Goal: Task Accomplishment & Management: Complete application form

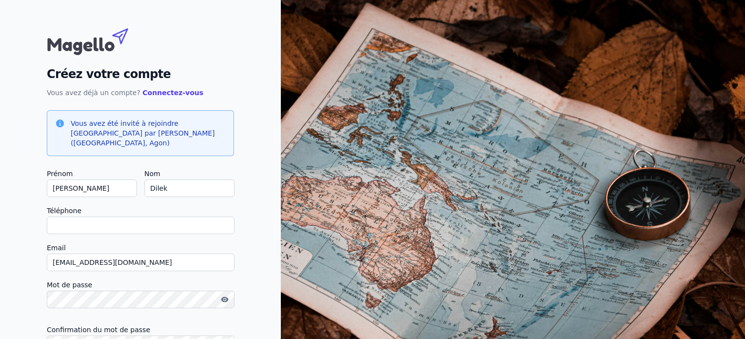
click at [122, 217] on input "Téléphone" at bounding box center [141, 226] width 188 height 18
click at [13, 201] on div "Créez votre compte Vous avez déjà un compte? Connectez-vous Vous avez été invit…" at bounding box center [140, 213] width 281 height 427
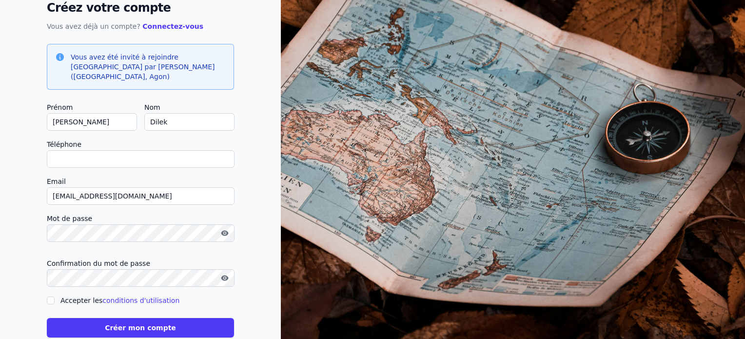
scroll to position [78, 0]
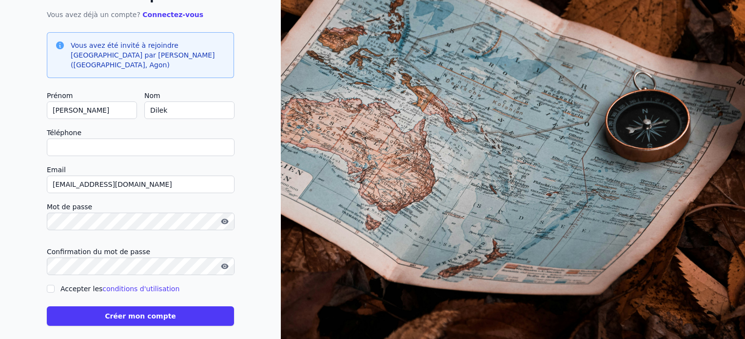
click at [99, 139] on input "Téléphone" at bounding box center [141, 148] width 188 height 18
click at [7, 126] on div "Créez votre compte Vous avez déjà un compte? Connectez-vous Vous avez été invit…" at bounding box center [140, 135] width 281 height 427
click at [94, 139] on input "Téléphone" at bounding box center [141, 148] width 188 height 18
click at [12, 133] on div "Créez votre compte Vous avez déjà un compte? Connectez-vous Vous avez été invit…" at bounding box center [140, 135] width 281 height 427
click at [86, 139] on input "Téléphone" at bounding box center [141, 148] width 188 height 18
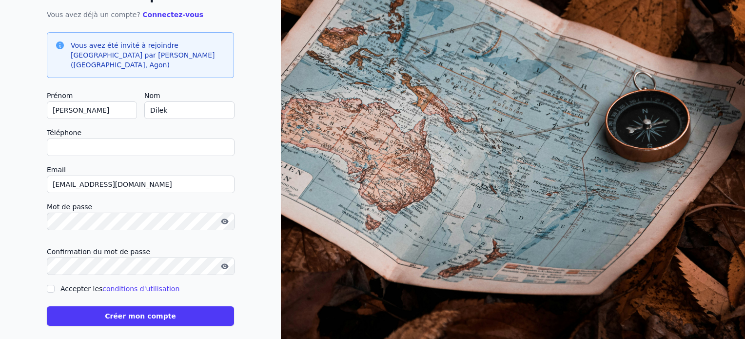
type input "+"
checkbox input "false"
type input "[PHONE_NUMBER]"
drag, startPoint x: 120, startPoint y: 201, endPoint x: 5, endPoint y: 197, distance: 114.7
click at [5, 197] on div "Créez votre compte Vous avez déjà un compte? Connectez-vous Vous avez été invit…" at bounding box center [140, 135] width 281 height 427
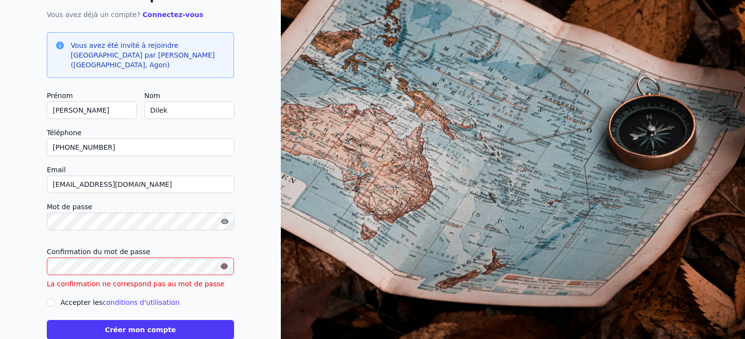
click at [219, 260] on button "button" at bounding box center [225, 266] width 16 height 12
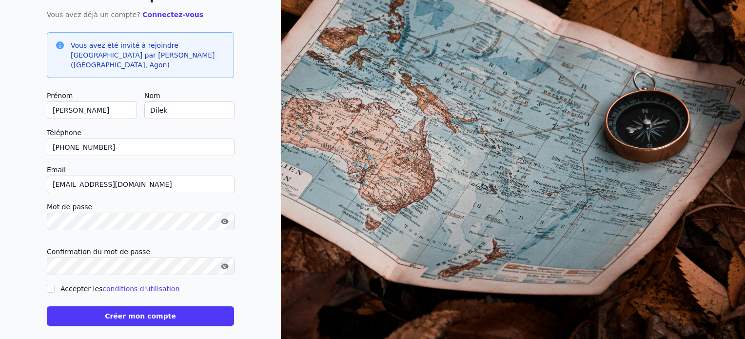
click at [56, 283] on div "Accepter les conditions d'utilisation" at bounding box center [140, 289] width 187 height 12
click at [49, 285] on input "Accepter les conditions d'utilisation" at bounding box center [51, 289] width 8 height 8
checkbox input "true"
click at [70, 306] on button "Créer mon compte" at bounding box center [140, 316] width 187 height 20
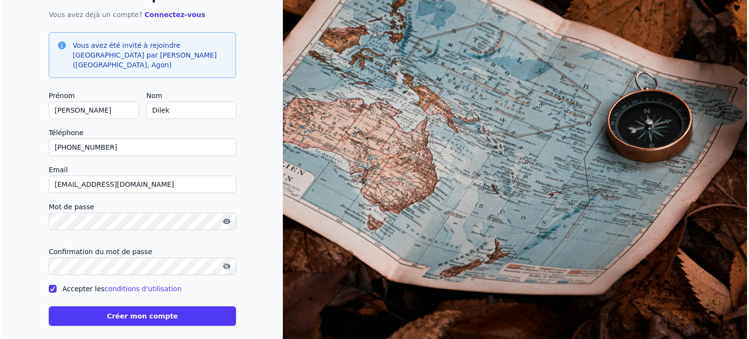
scroll to position [0, 0]
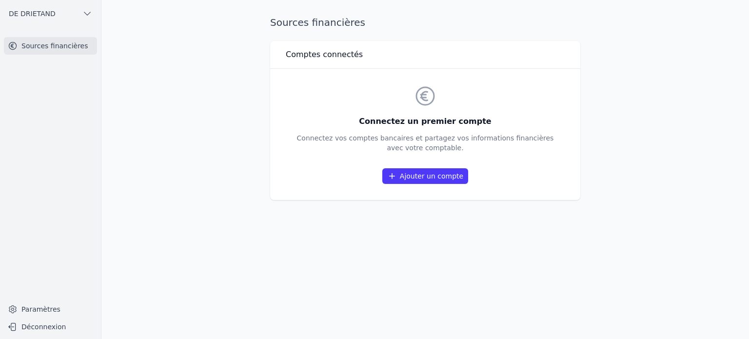
click at [443, 120] on h3 "Connectez un premier compte" at bounding box center [425, 122] width 257 height 12
click at [437, 102] on div at bounding box center [437, 102] width 0 height 0
click at [519, 208] on div "Sources financières Comptes connectés Connectez un premier compte Connectez vos…" at bounding box center [425, 170] width 341 height 308
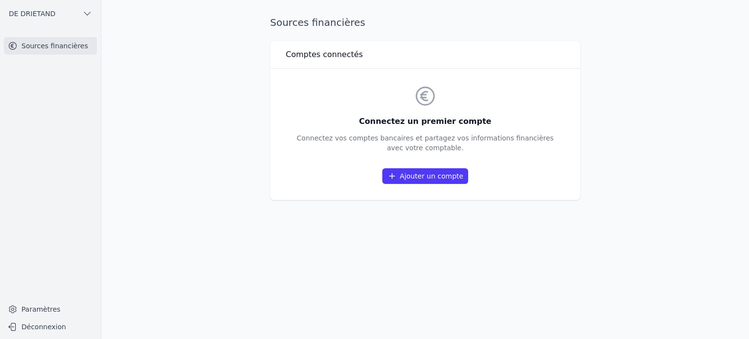
click at [443, 178] on link "Ajouter un compte" at bounding box center [425, 176] width 86 height 16
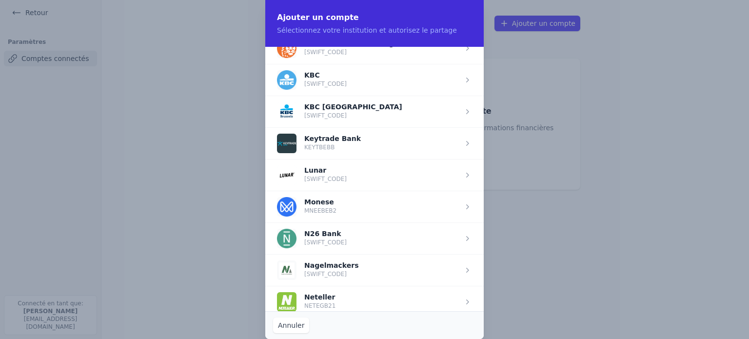
scroll to position [780, 0]
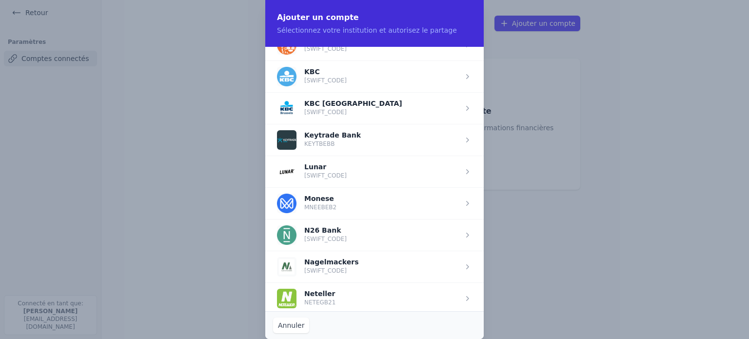
click at [357, 70] on span "button" at bounding box center [374, 76] width 219 height 32
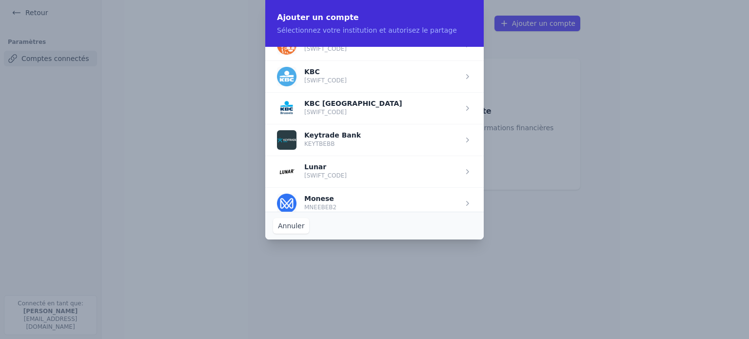
scroll to position [0, 0]
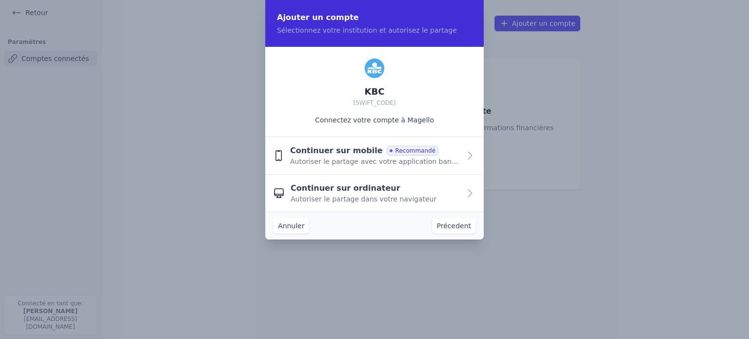
drag, startPoint x: 287, startPoint y: 147, endPoint x: 327, endPoint y: 149, distance: 40.5
click at [327, 149] on button "Continuer sur mobile Recommandé Autoriser le partage avec votre application ban…" at bounding box center [374, 156] width 219 height 38
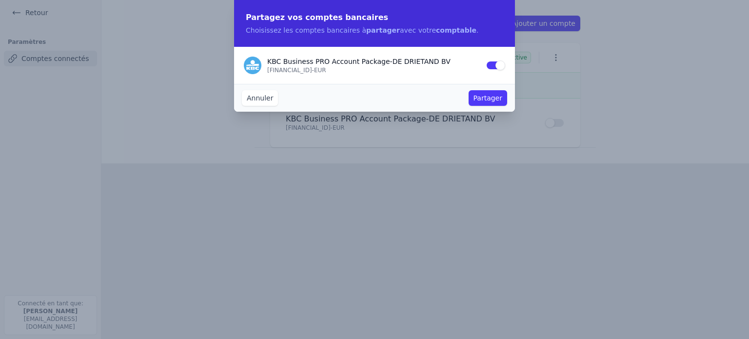
click at [498, 96] on button "Partager" at bounding box center [488, 98] width 39 height 16
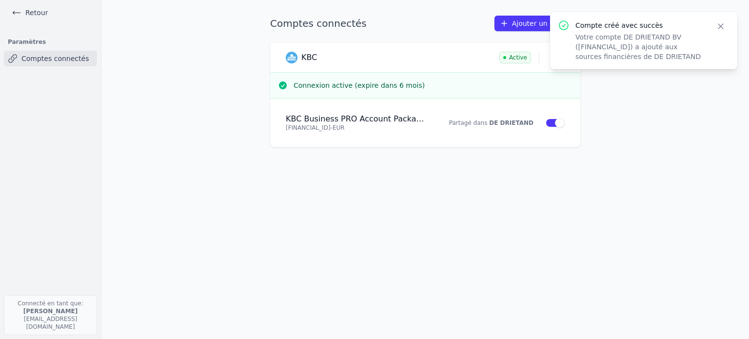
click at [745, 170] on main "Comptes connectés Ajouter un compte KBC Active Connexion active (expire dans 6 …" at bounding box center [374, 169] width 749 height 339
click at [622, 154] on main "Comptes connectés Ajouter un compte KBC Active Connexion active (expire dans 6 …" at bounding box center [374, 169] width 749 height 339
click at [718, 27] on icon "button" at bounding box center [721, 26] width 10 height 10
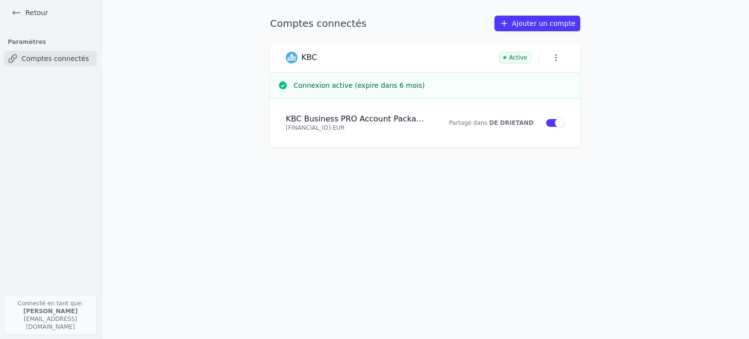
click at [537, 26] on link "Ajouter un compte" at bounding box center [538, 24] width 86 height 16
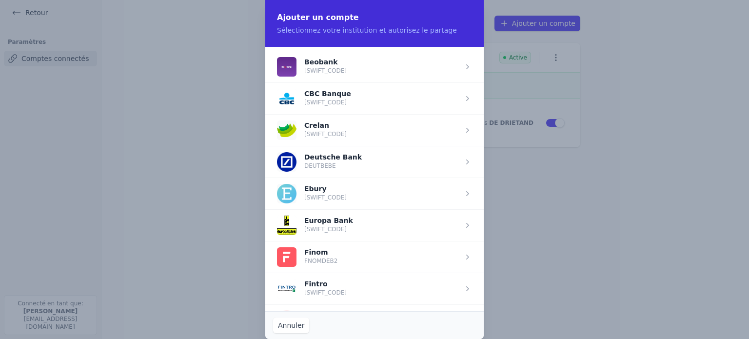
scroll to position [439, 0]
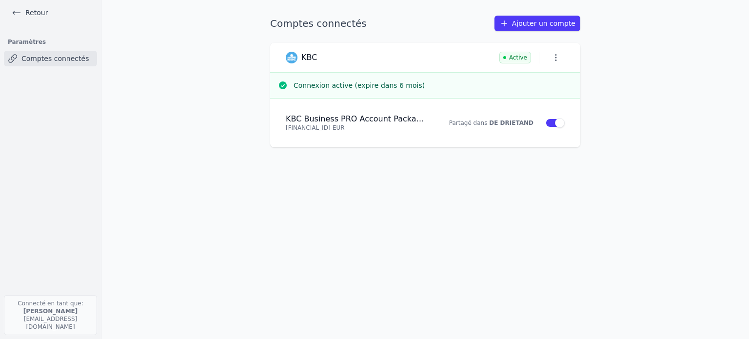
click at [455, 83] on h3 "Connexion active (expire dans 6 mois)" at bounding box center [433, 85] width 279 height 10
click at [454, 258] on div "Comptes connectés Ajouter un compte KBC Active Connexion active (expire dans 6 …" at bounding box center [425, 170] width 341 height 308
click at [418, 170] on div "Comptes connectés Ajouter un compte KBC Active Connexion active (expire dans 6 …" at bounding box center [425, 170] width 341 height 308
click at [347, 169] on div "Comptes connectés Ajouter un compte KBC Active Connexion active (expire dans 6 …" at bounding box center [425, 170] width 341 height 308
click at [639, 67] on main "Comptes connectés Ajouter un compte KBC Active Connexion active (expire dans 6 …" at bounding box center [374, 169] width 749 height 339
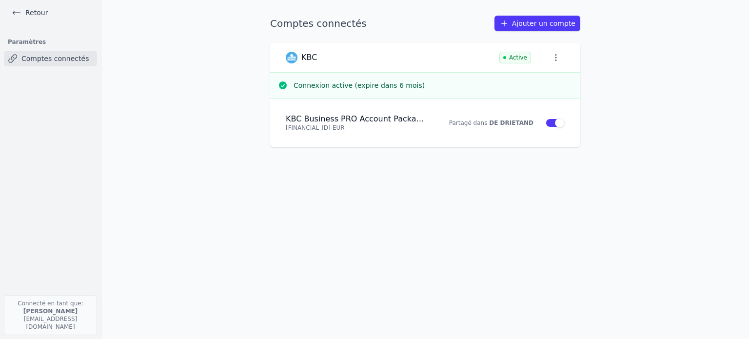
click at [613, 128] on main "Comptes connectés Ajouter un compte KBC Active Connexion active (expire dans 6 …" at bounding box center [374, 169] width 749 height 339
click at [533, 19] on link "Ajouter un compte" at bounding box center [538, 24] width 86 height 16
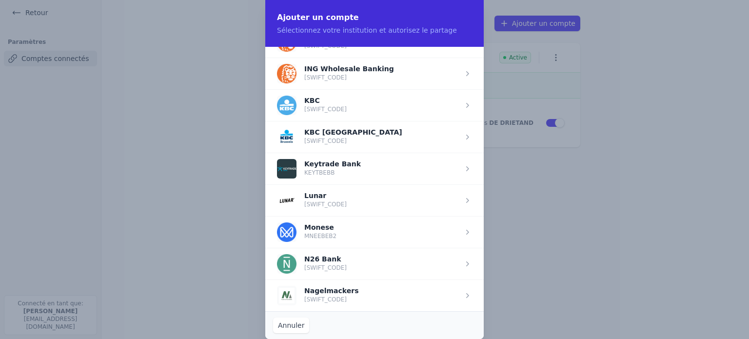
scroll to position [732, 0]
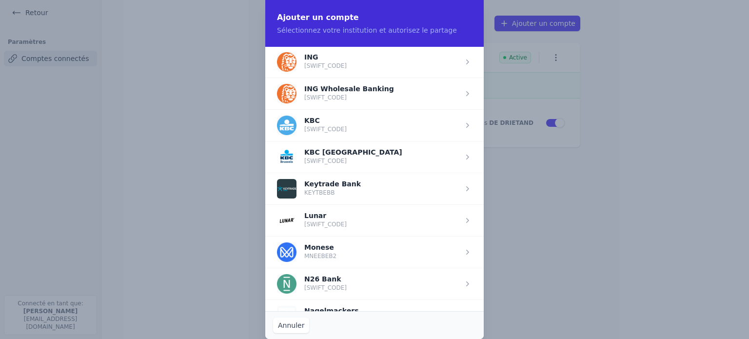
click at [356, 122] on span "button" at bounding box center [374, 125] width 219 height 32
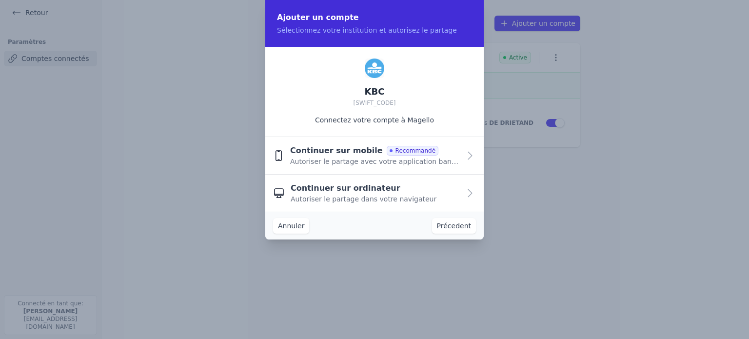
click at [353, 152] on span "Continuer sur mobile" at bounding box center [336, 151] width 93 height 12
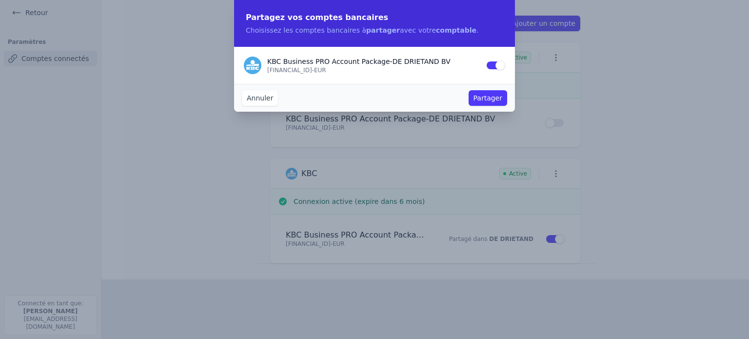
click at [485, 97] on button "Partager" at bounding box center [488, 98] width 39 height 16
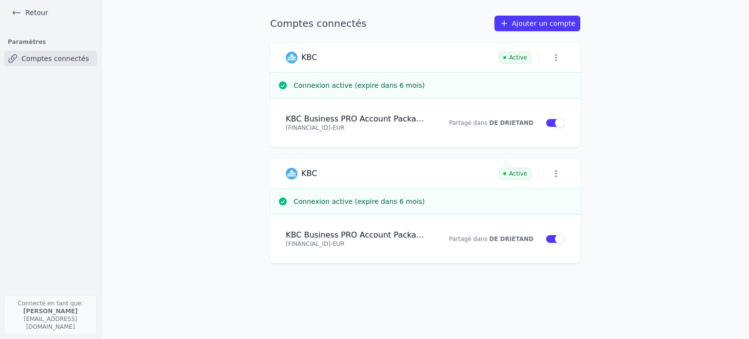
click at [653, 58] on main "Comptes connectés Ajouter un compte KBC Active Connexion active (expire dans 6 …" at bounding box center [374, 169] width 749 height 339
click at [669, 38] on main "Comptes connectés Ajouter un compte KBC Active Connexion active (expire dans 6 …" at bounding box center [374, 169] width 749 height 339
click at [607, 54] on main "Comptes connectés Ajouter un compte KBC Active Connexion active (expire dans 6 …" at bounding box center [374, 169] width 749 height 339
click at [613, 27] on main "Comptes connectés Ajouter un compte KBC Active Connexion active (expire dans 6 …" at bounding box center [374, 169] width 749 height 339
click at [178, 34] on main "Comptes connectés Ajouter un compte KBC Active Connexion active (expire dans 6 …" at bounding box center [374, 169] width 749 height 339
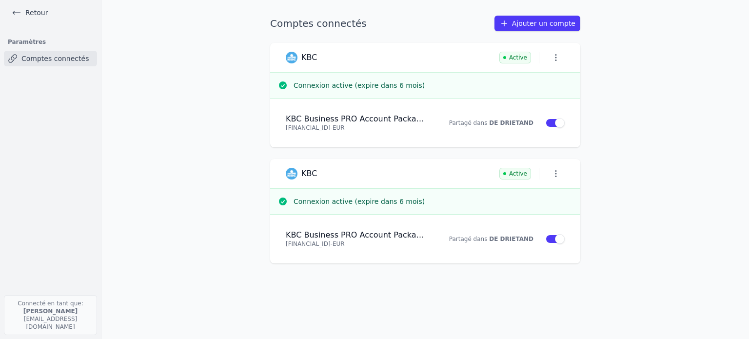
click at [318, 23] on h1 "Comptes connectés" at bounding box center [318, 24] width 97 height 14
click at [354, 20] on h1 "Comptes connectés" at bounding box center [318, 24] width 97 height 14
click at [341, 20] on h1 "Comptes connectés" at bounding box center [318, 24] width 97 height 14
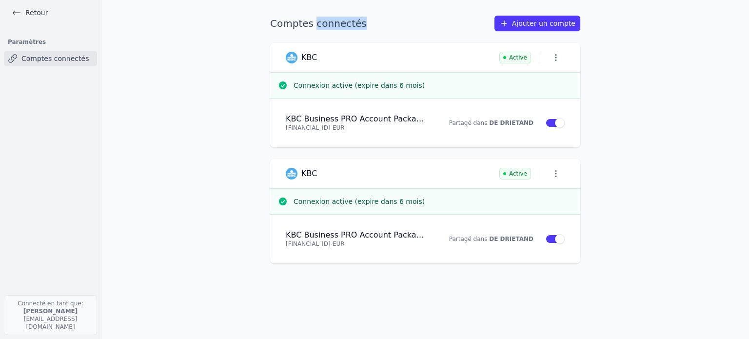
click at [341, 20] on h1 "Comptes connectés" at bounding box center [318, 24] width 97 height 14
click at [294, 23] on h1 "Comptes connectés" at bounding box center [318, 24] width 97 height 14
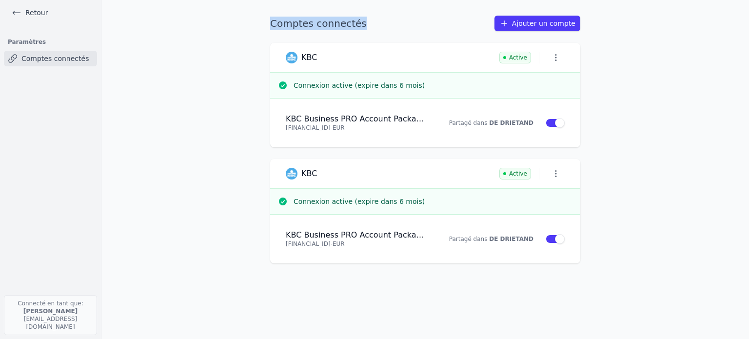
click at [322, 23] on h1 "Comptes connectés" at bounding box center [318, 24] width 97 height 14
click at [313, 23] on h1 "Comptes connectés" at bounding box center [318, 24] width 97 height 14
click at [297, 23] on h1 "Comptes connectés" at bounding box center [318, 24] width 97 height 14
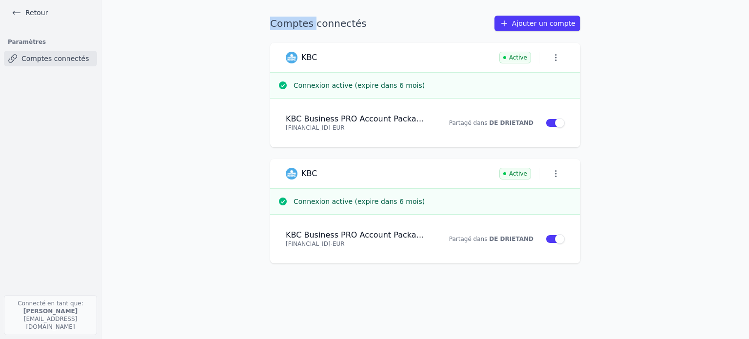
click at [297, 23] on h1 "Comptes connectés" at bounding box center [318, 24] width 97 height 14
click at [318, 25] on h1 "Comptes connectés" at bounding box center [318, 24] width 97 height 14
click at [300, 24] on h1 "Comptes connectés" at bounding box center [318, 24] width 97 height 14
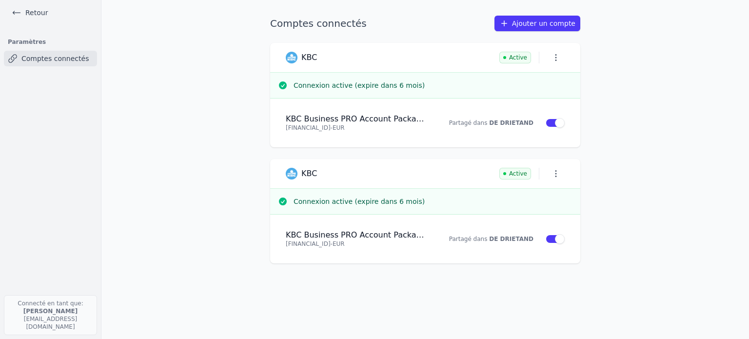
click at [321, 24] on h1 "Comptes connectés" at bounding box center [318, 24] width 97 height 14
click at [357, 24] on div "Comptes connectés Ajouter un compte" at bounding box center [425, 24] width 310 height 16
click at [326, 23] on h1 "Comptes connectés" at bounding box center [318, 24] width 97 height 14
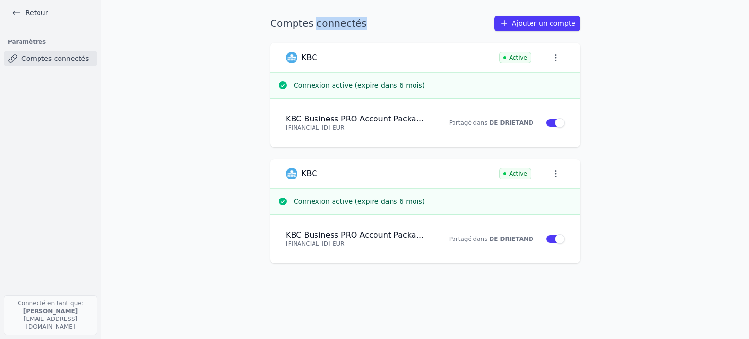
click at [326, 23] on h1 "Comptes connectés" at bounding box center [318, 24] width 97 height 14
click at [297, 21] on h1 "Comptes connectés" at bounding box center [318, 24] width 97 height 14
click at [353, 22] on h1 "Comptes connectés" at bounding box center [318, 24] width 97 height 14
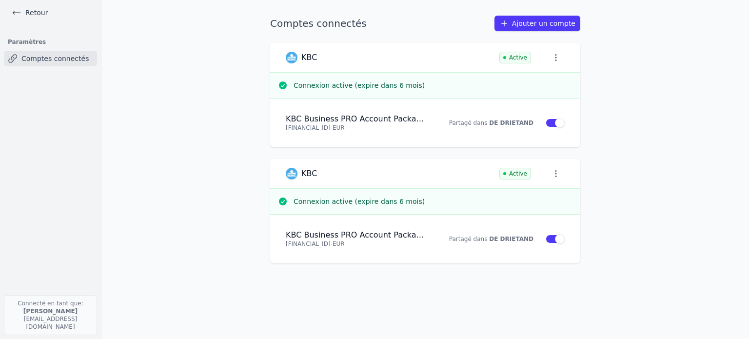
click at [337, 23] on h1 "Comptes connectés" at bounding box center [318, 24] width 97 height 14
